Goal: Find specific page/section: Locate item on page

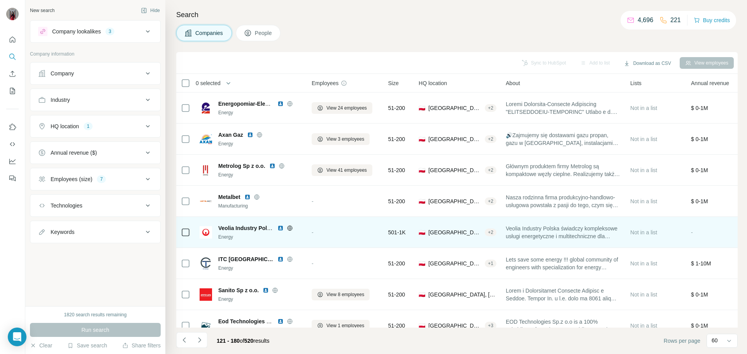
scroll to position [78, 0]
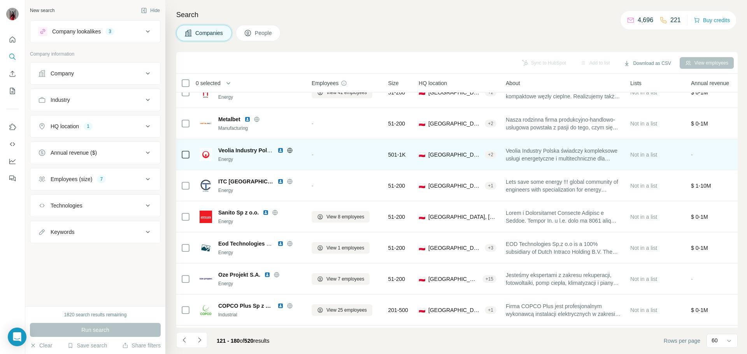
click at [281, 152] on img at bounding box center [280, 150] width 6 height 6
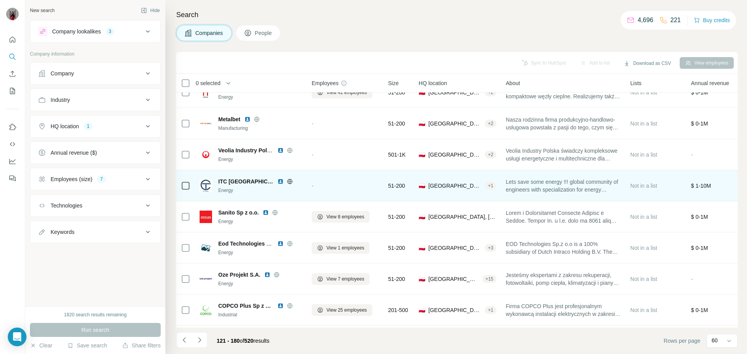
click at [277, 184] on img at bounding box center [280, 182] width 6 height 6
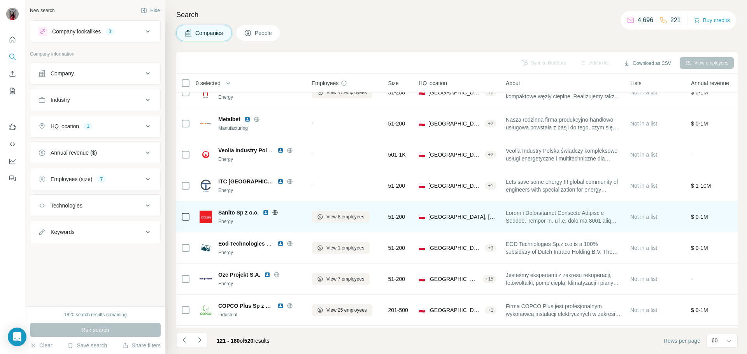
click at [265, 215] on img at bounding box center [266, 213] width 6 height 6
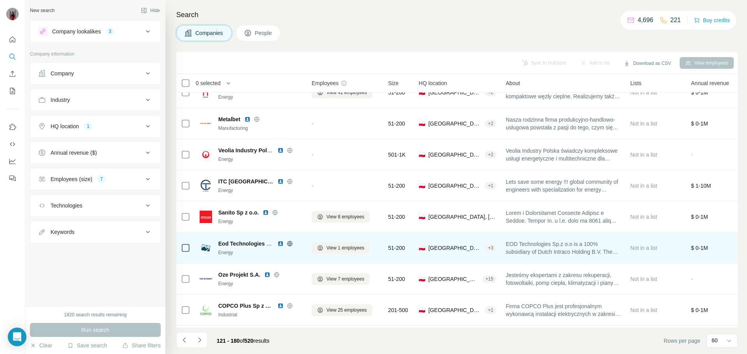
click at [280, 245] on img at bounding box center [280, 244] width 6 height 6
click at [289, 247] on icon at bounding box center [290, 244] width 6 height 6
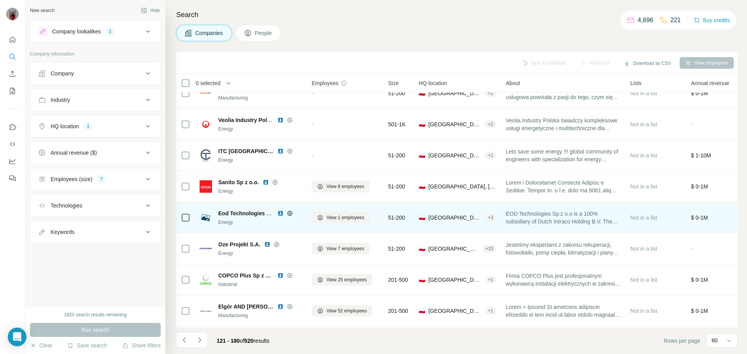
scroll to position [117, 0]
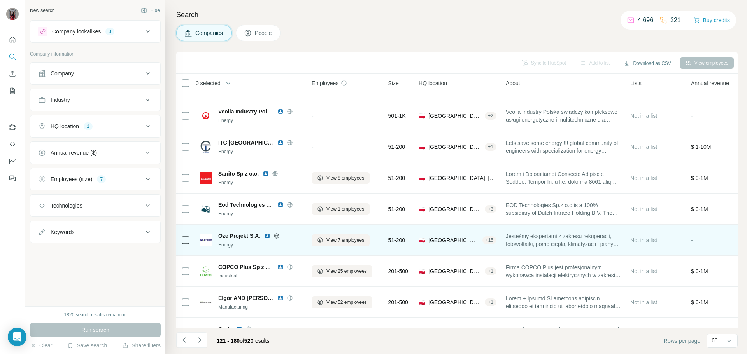
click at [266, 237] on img at bounding box center [267, 236] width 6 height 6
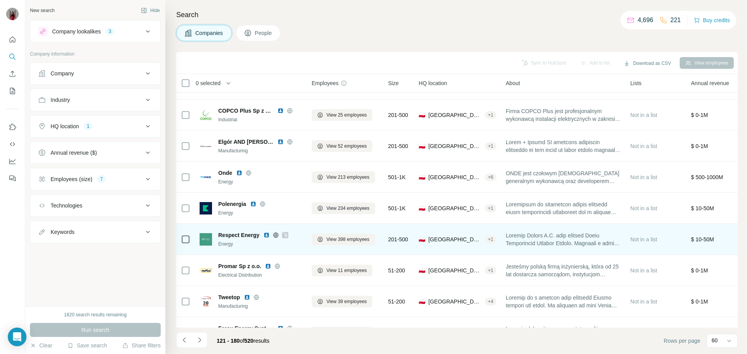
scroll to position [194, 0]
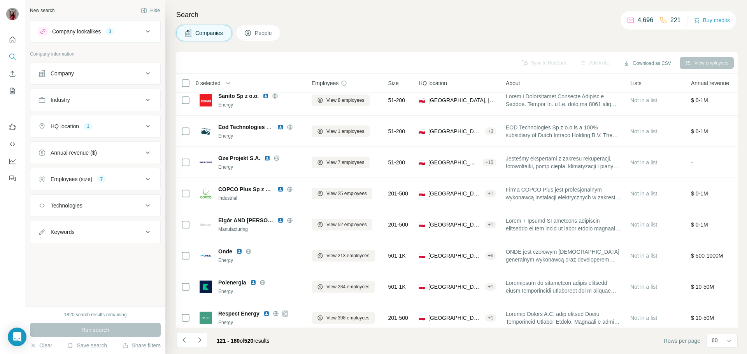
click at [334, 53] on div "Sync to HubSpot Add to list Download as CSV View employees" at bounding box center [456, 63] width 561 height 22
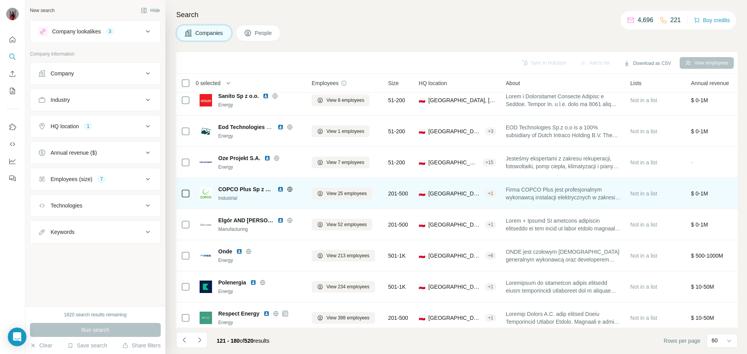
click at [280, 189] on img at bounding box center [280, 189] width 6 height 6
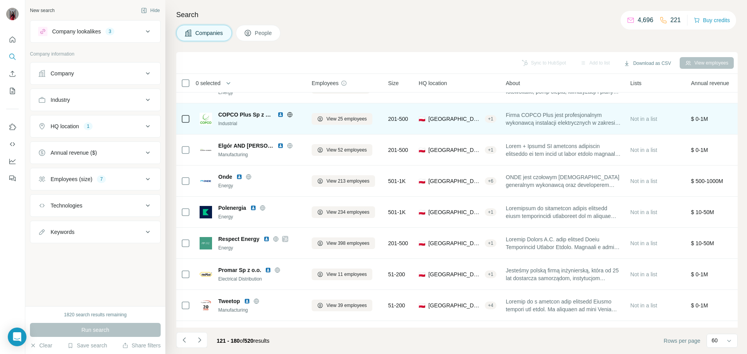
scroll to position [272, 0]
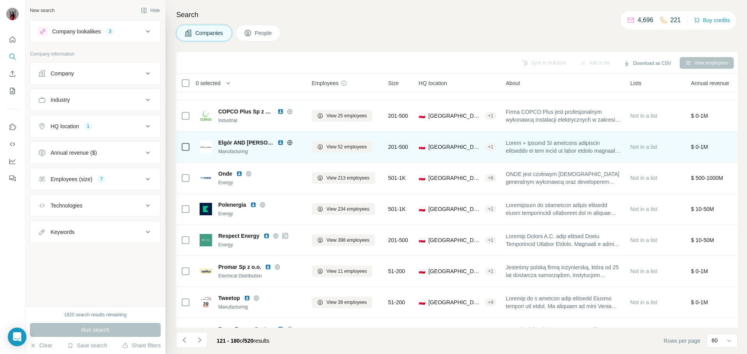
click at [282, 144] on img at bounding box center [280, 143] width 6 height 6
click at [281, 141] on img at bounding box center [280, 143] width 6 height 6
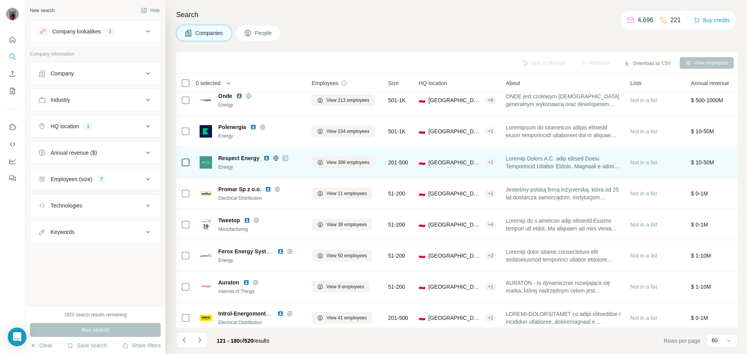
scroll to position [311, 0]
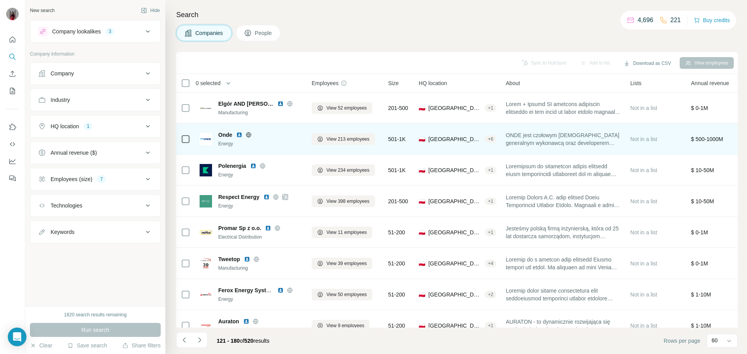
click at [242, 133] on img at bounding box center [239, 135] width 6 height 6
